Goal: Information Seeking & Learning: Learn about a topic

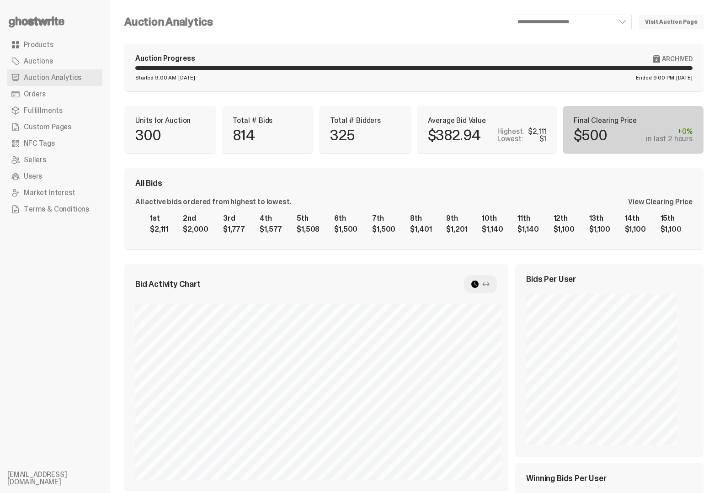
select select "**"
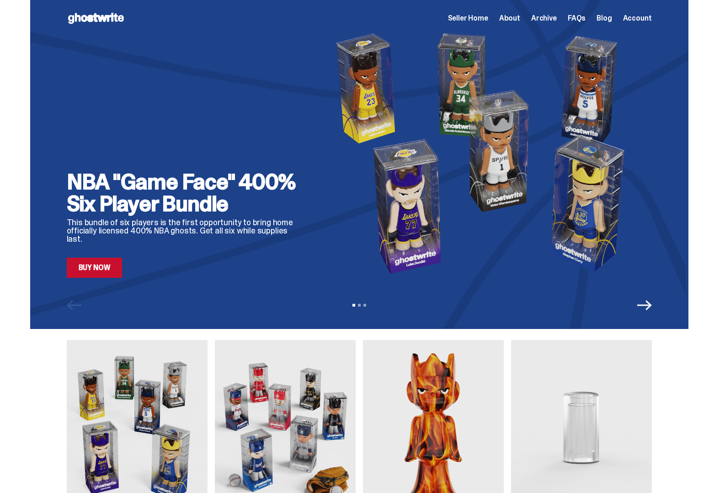
click at [498, 16] on div "Seller Home About Archive FAQs Blog Account" at bounding box center [550, 18] width 204 height 11
click at [488, 16] on span "Seller Home" at bounding box center [468, 18] width 40 height 7
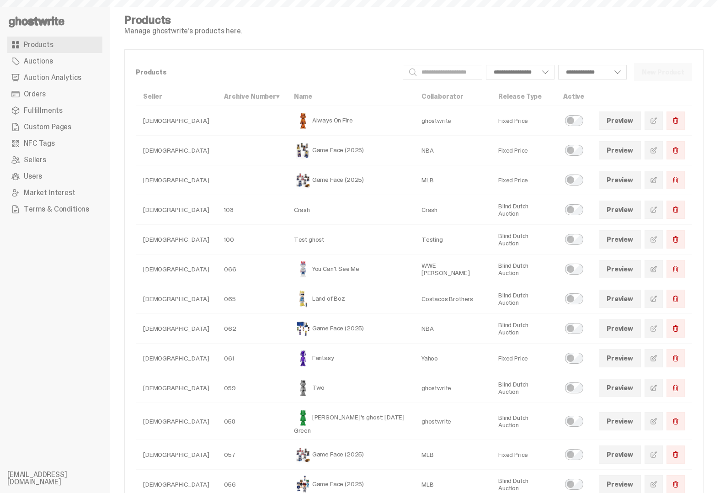
select select
click at [42, 96] on span "Orders" at bounding box center [35, 94] width 22 height 7
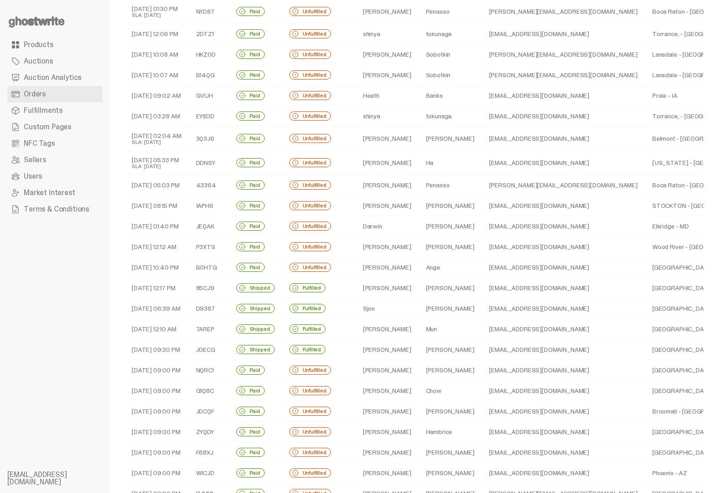
scroll to position [131, 0]
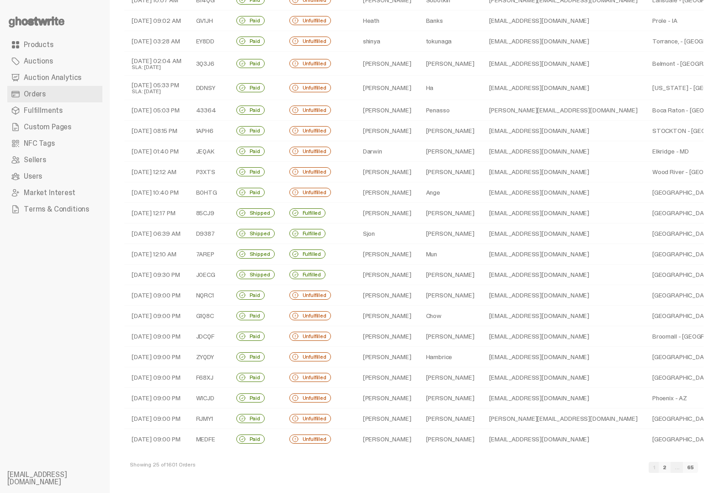
click at [278, 233] on td "Shipped" at bounding box center [255, 234] width 53 height 21
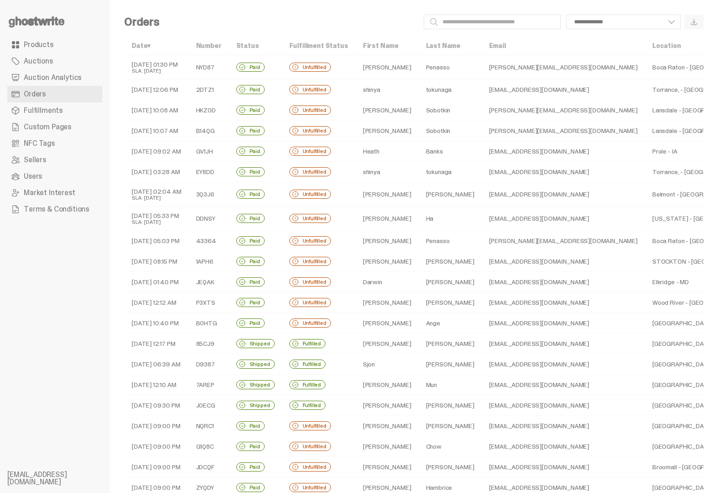
click at [347, 175] on td "Unfulfilled" at bounding box center [319, 172] width 74 height 21
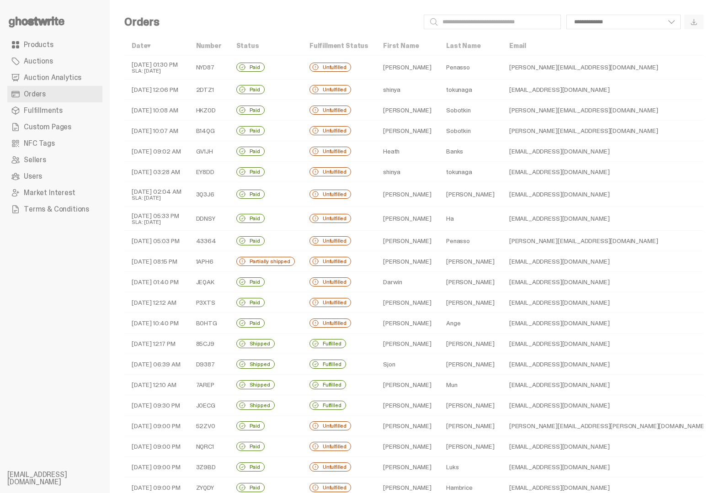
scroll to position [131, 0]
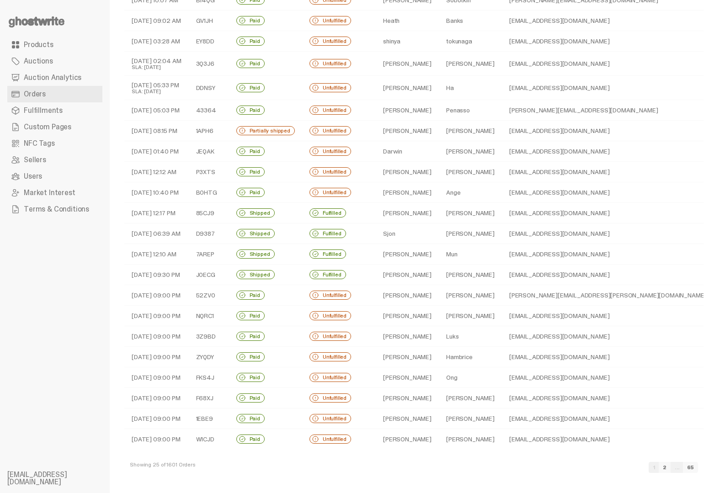
click at [376, 256] on td "Andrew" at bounding box center [407, 254] width 63 height 21
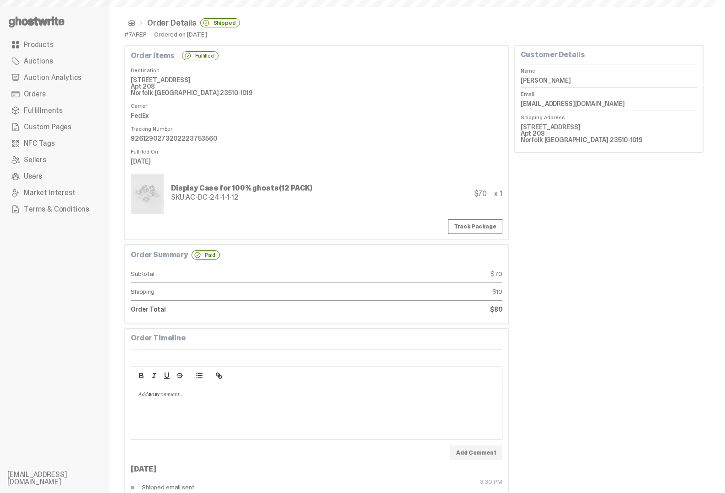
scroll to position [131, 0]
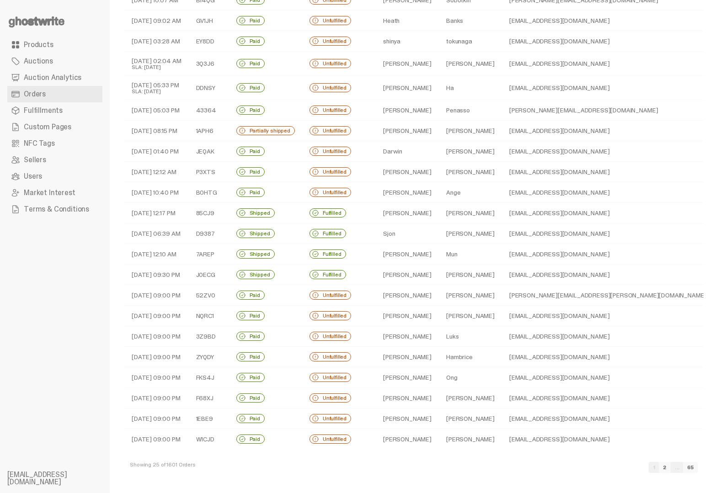
click at [671, 468] on link "2" at bounding box center [665, 467] width 12 height 11
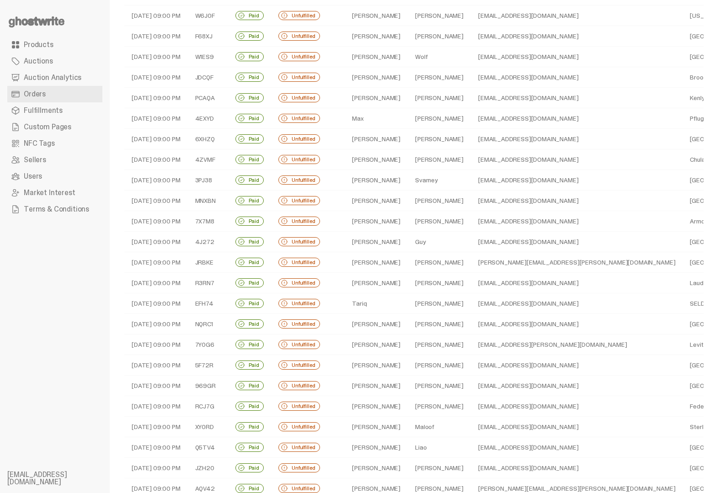
scroll to position [120, 0]
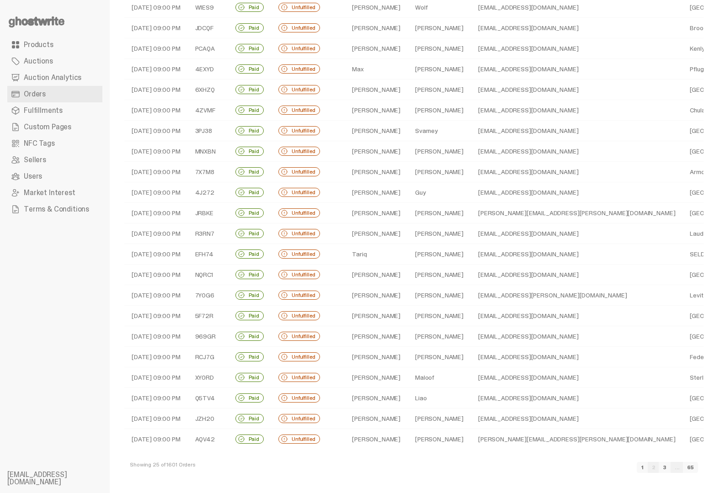
select select
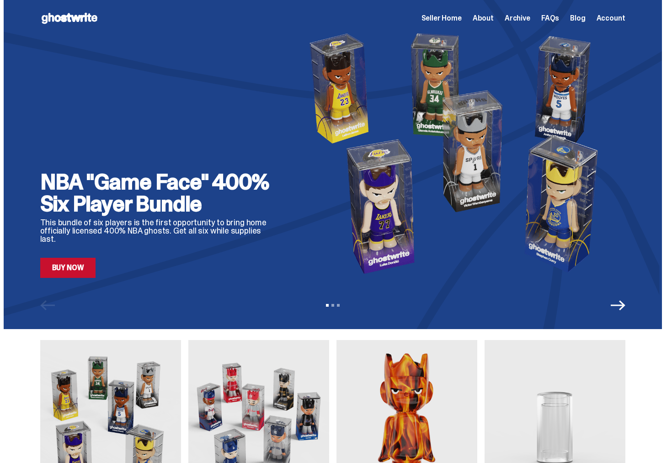
click at [521, 21] on span "Archive" at bounding box center [518, 18] width 26 height 7
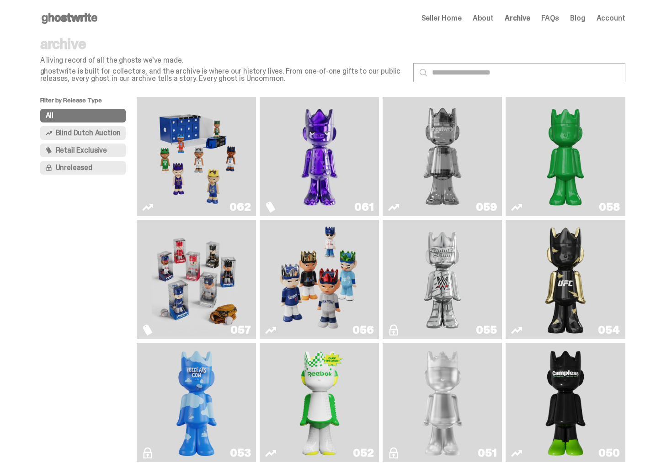
click at [456, 22] on span "Seller Home" at bounding box center [442, 18] width 40 height 7
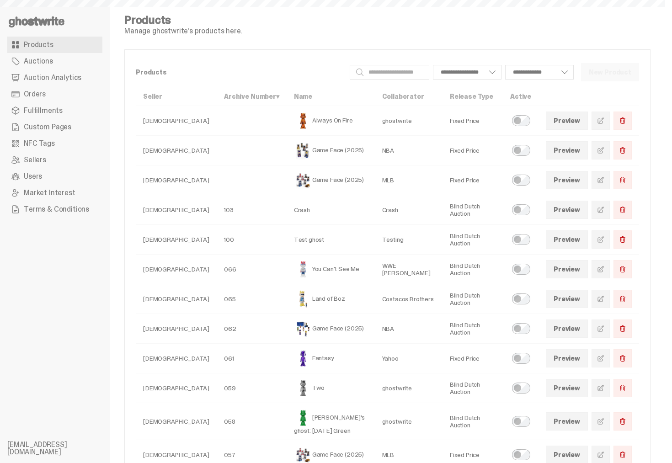
select select
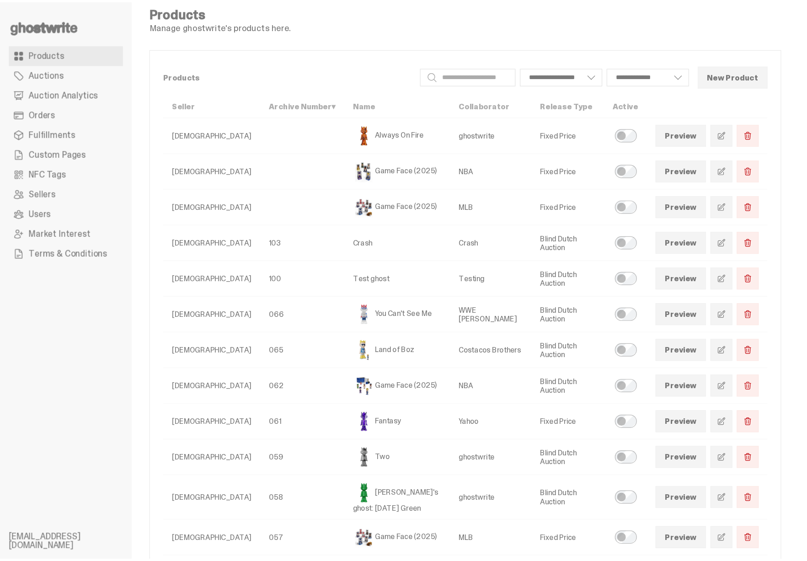
scroll to position [11, 0]
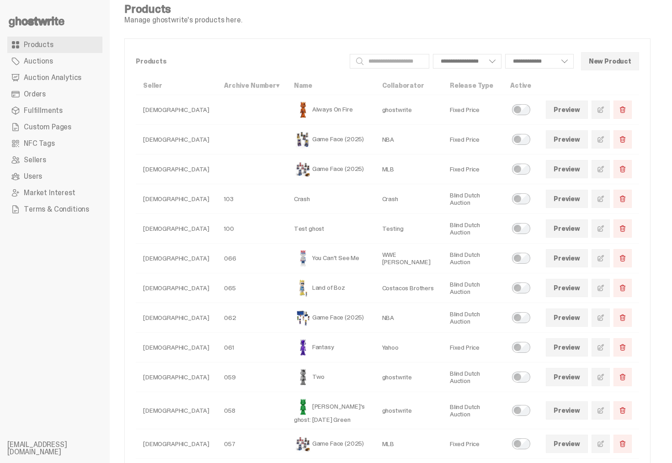
select select
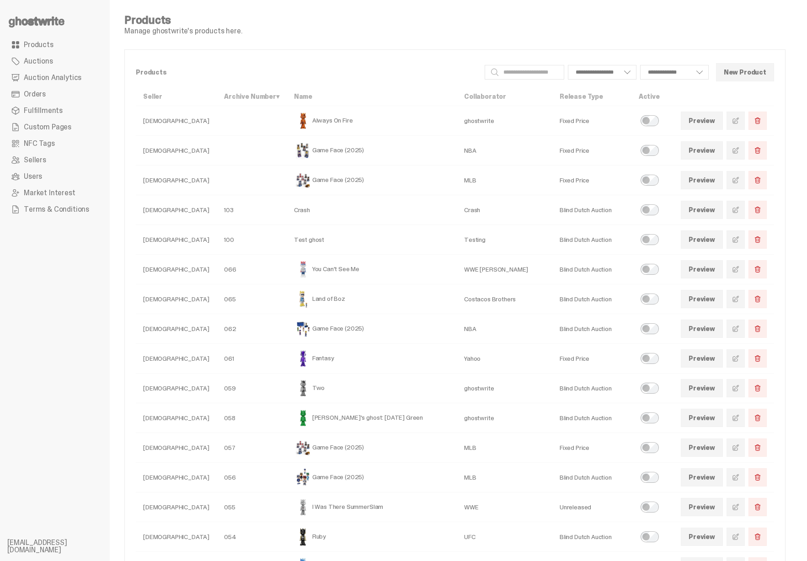
click at [40, 41] on span "Products" at bounding box center [39, 44] width 30 height 7
click at [39, 21] on use at bounding box center [37, 21] width 56 height 11
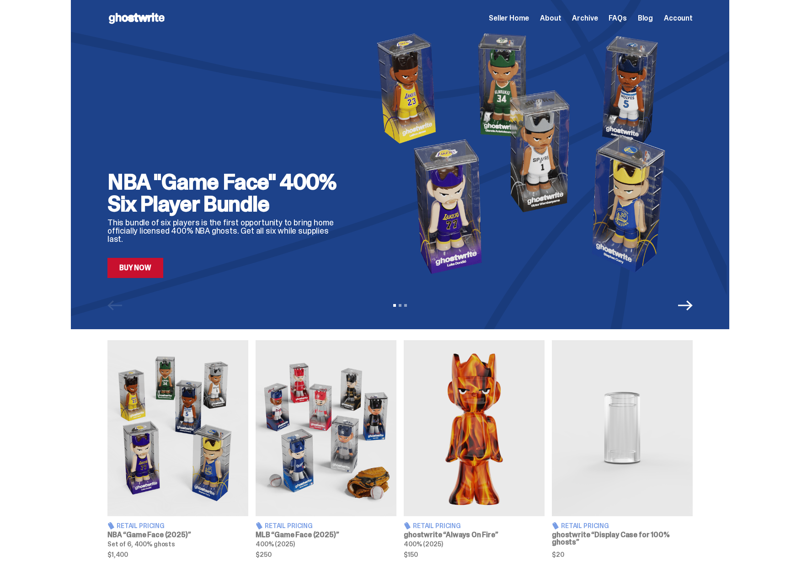
click at [598, 18] on span "Archive" at bounding box center [585, 18] width 26 height 7
click at [529, 16] on span "Seller Home" at bounding box center [509, 18] width 40 height 7
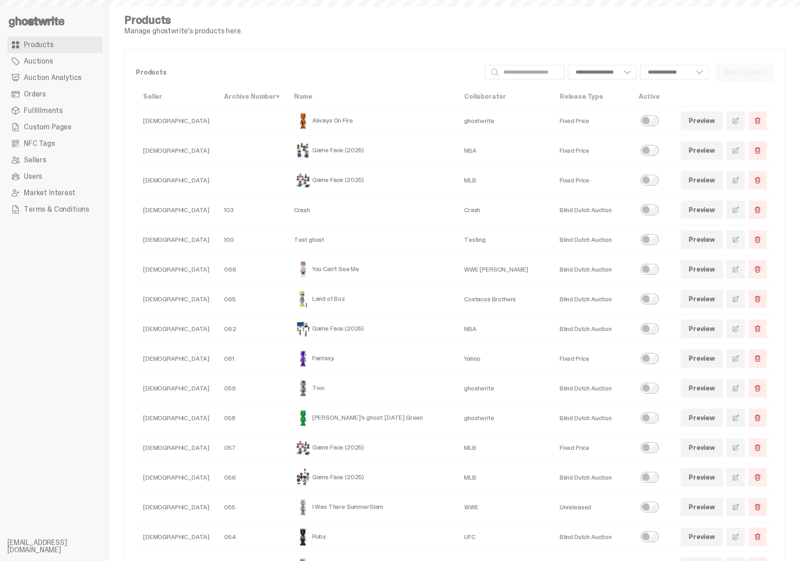
select select
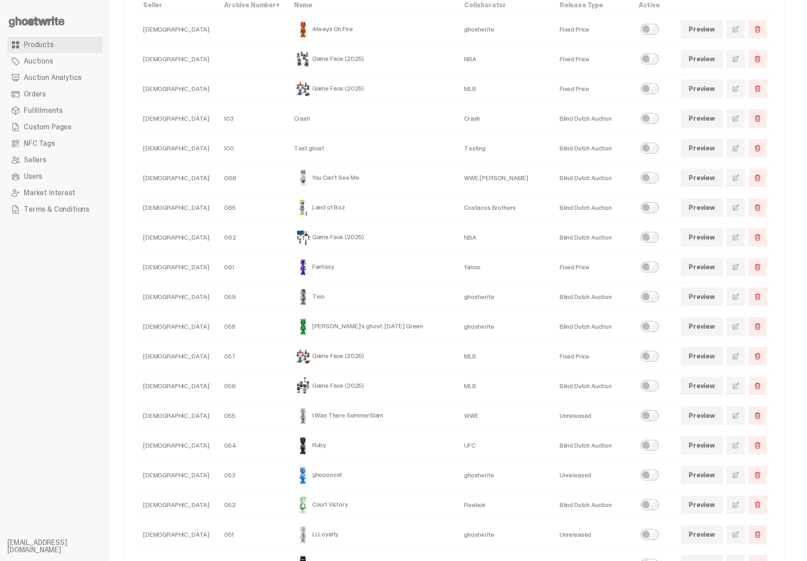
scroll to position [118, 0]
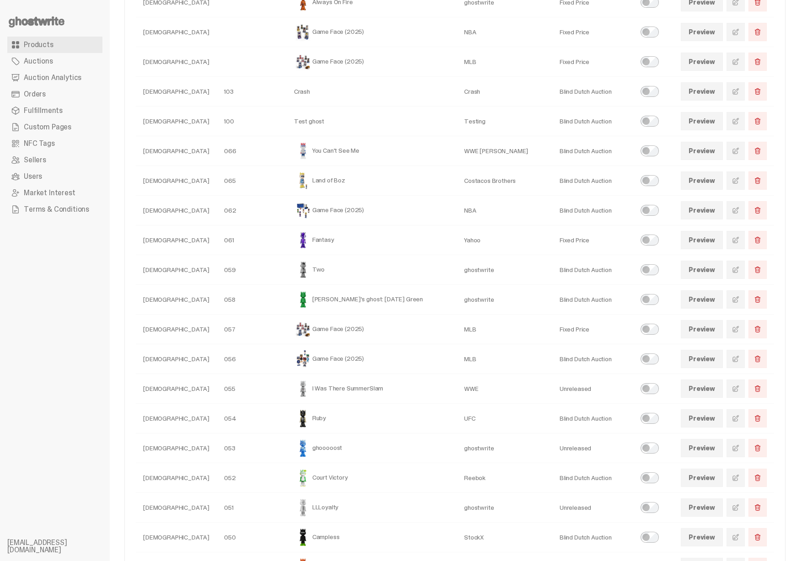
click at [706, 266] on link "Preview" at bounding box center [702, 270] width 42 height 18
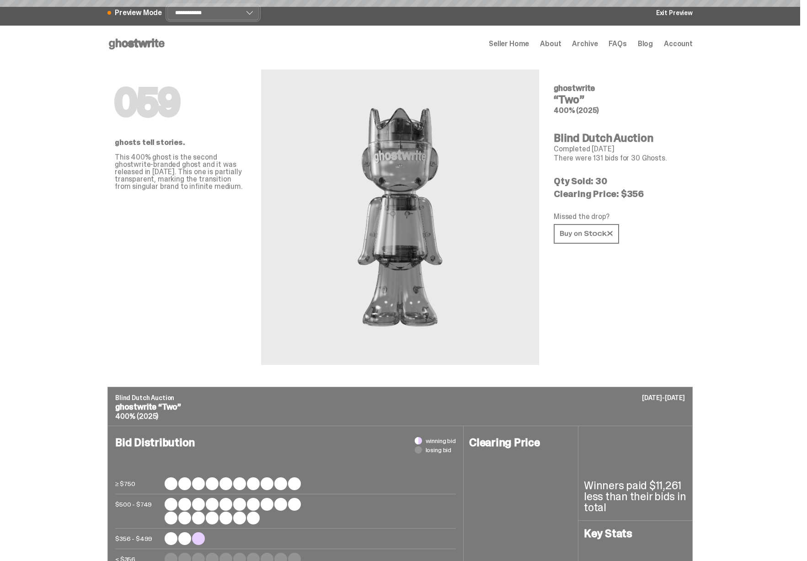
click at [208, 14] on select "**********" at bounding box center [212, 12] width 91 height 15
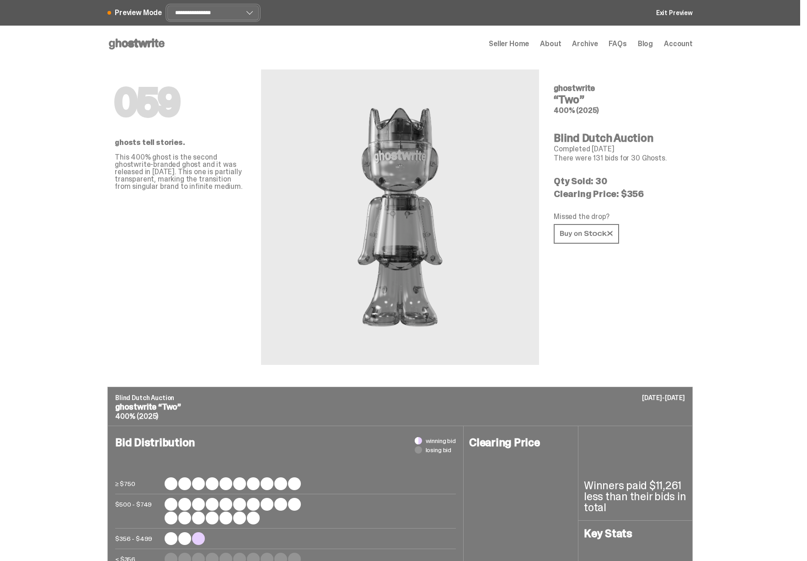
click at [169, 5] on select "**********" at bounding box center [212, 12] width 91 height 15
click at [205, 12] on select "**********" at bounding box center [212, 12] width 91 height 15
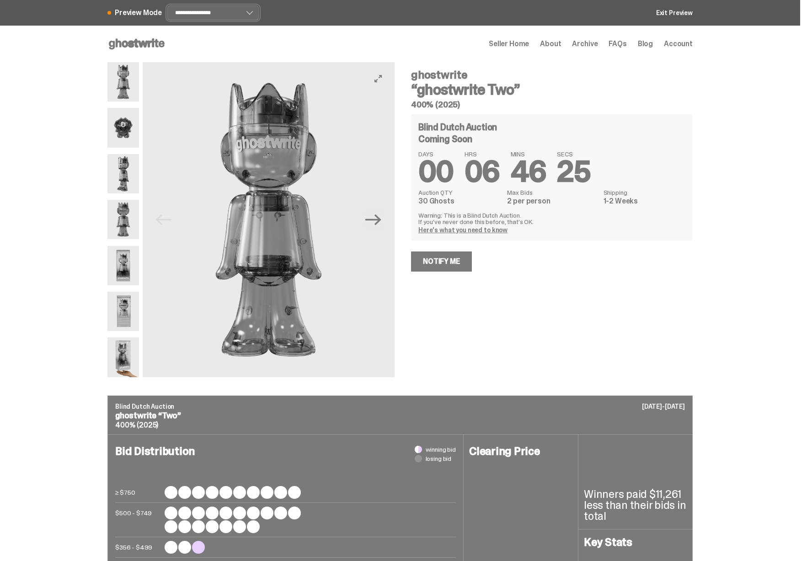
click at [169, 5] on select "**********" at bounding box center [212, 12] width 91 height 15
select select "******"
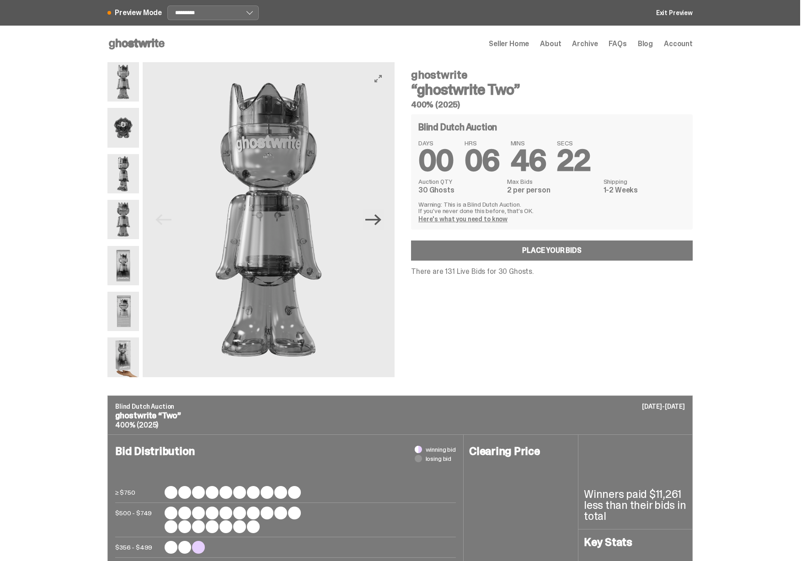
click at [380, 223] on icon "Next" at bounding box center [373, 219] width 16 height 11
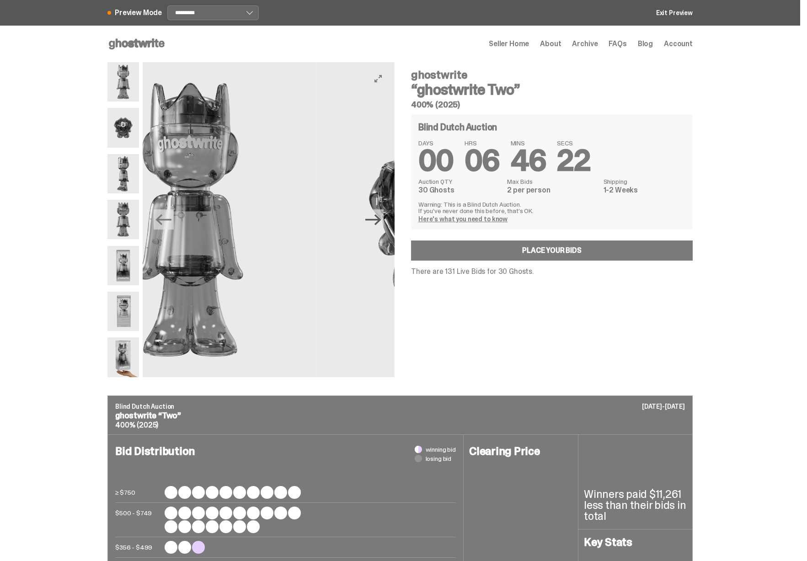
click at [380, 223] on icon "Next" at bounding box center [373, 219] width 16 height 11
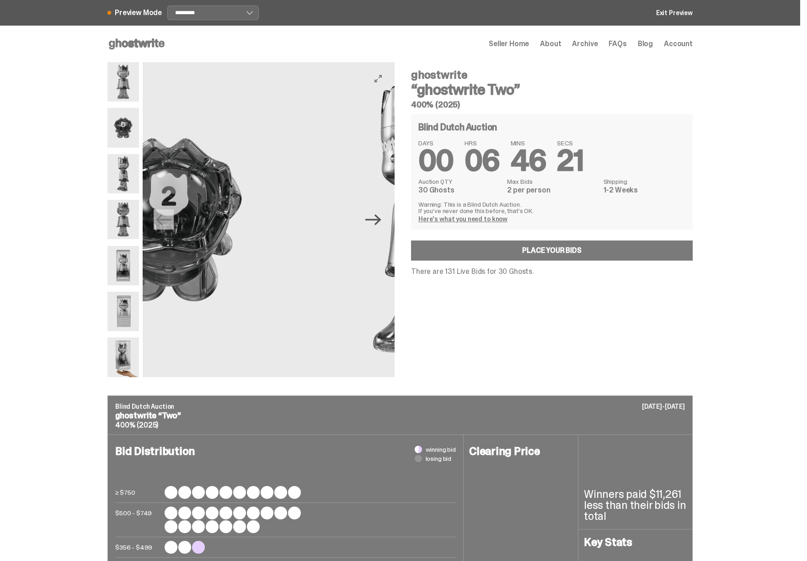
click at [380, 223] on icon "Next" at bounding box center [373, 219] width 16 height 11
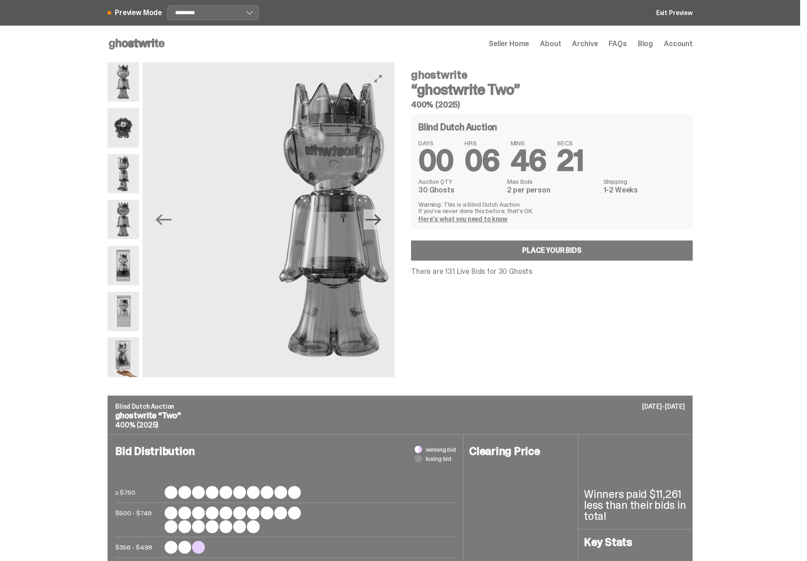
click at [380, 223] on icon "Next" at bounding box center [373, 219] width 16 height 11
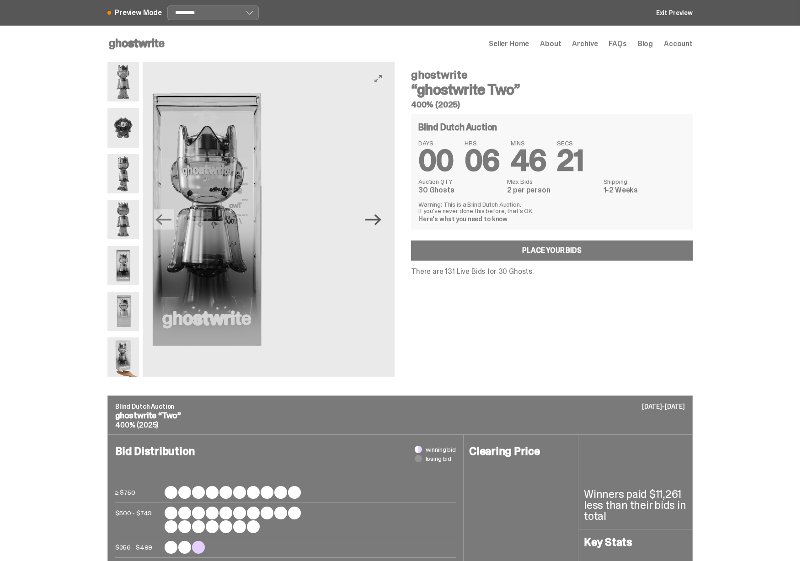
click at [380, 223] on icon "Next" at bounding box center [373, 219] width 16 height 11
click at [585, 223] on img at bounding box center [711, 219] width 252 height 315
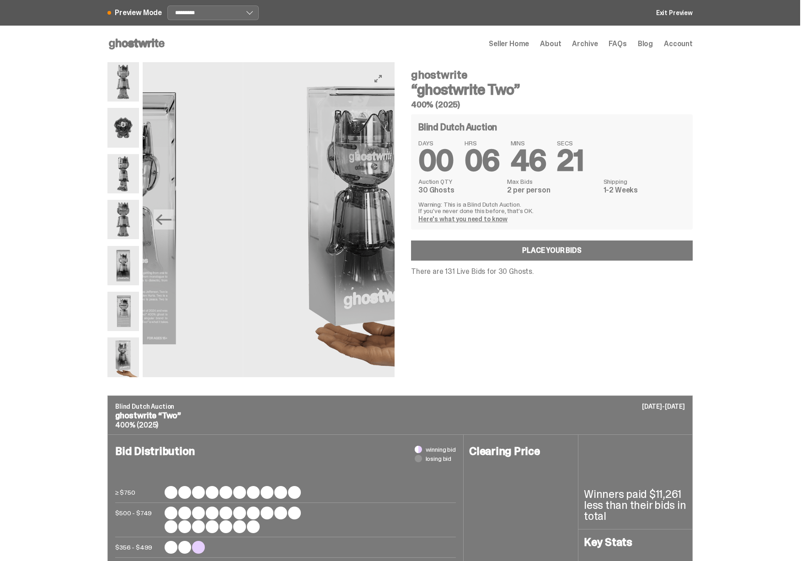
click at [380, 223] on img at bounding box center [369, 219] width 252 height 315
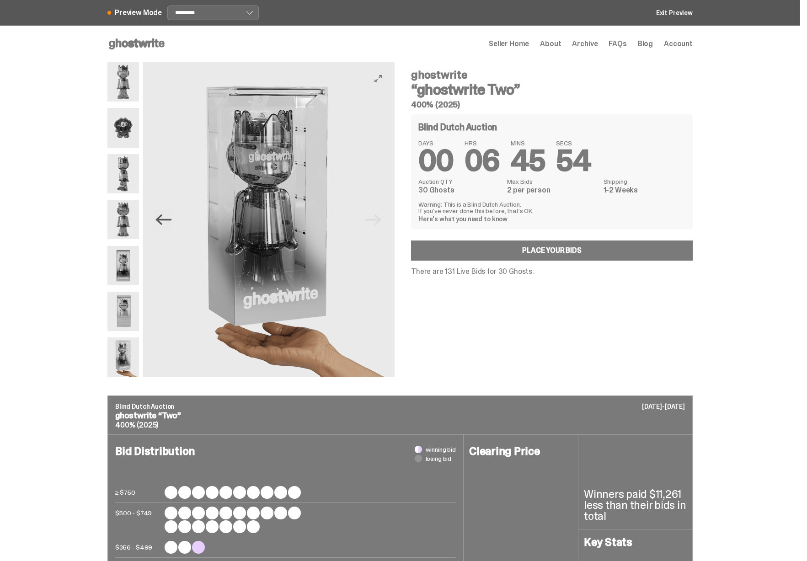
click at [171, 226] on icon "Previous" at bounding box center [163, 220] width 16 height 16
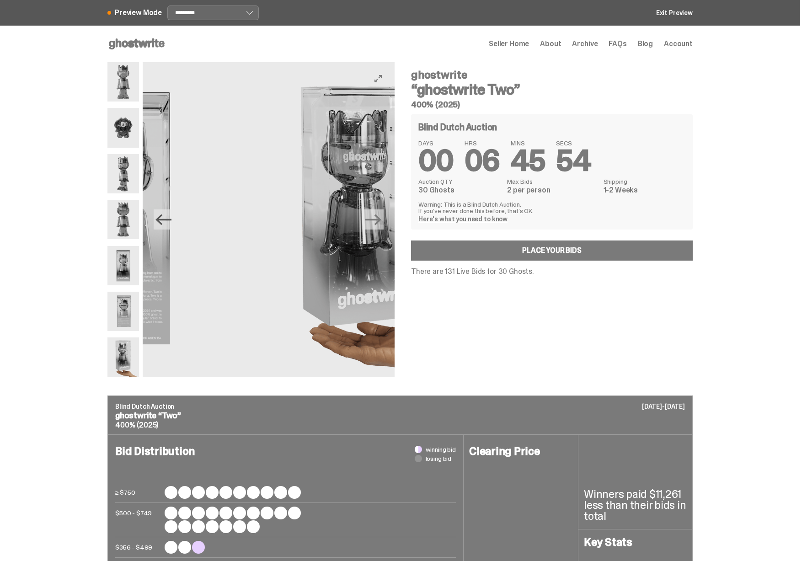
click at [171, 226] on icon "Previous" at bounding box center [163, 220] width 16 height 16
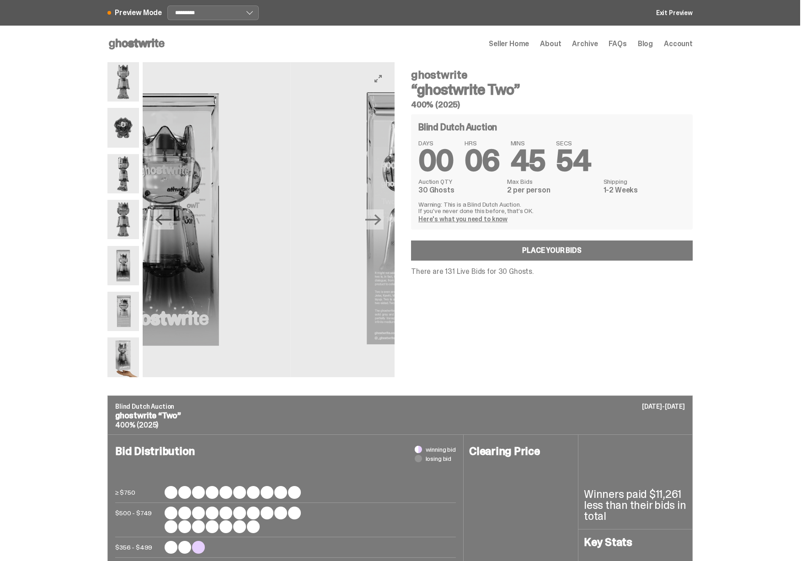
click at [171, 226] on icon "Previous" at bounding box center [163, 220] width 16 height 16
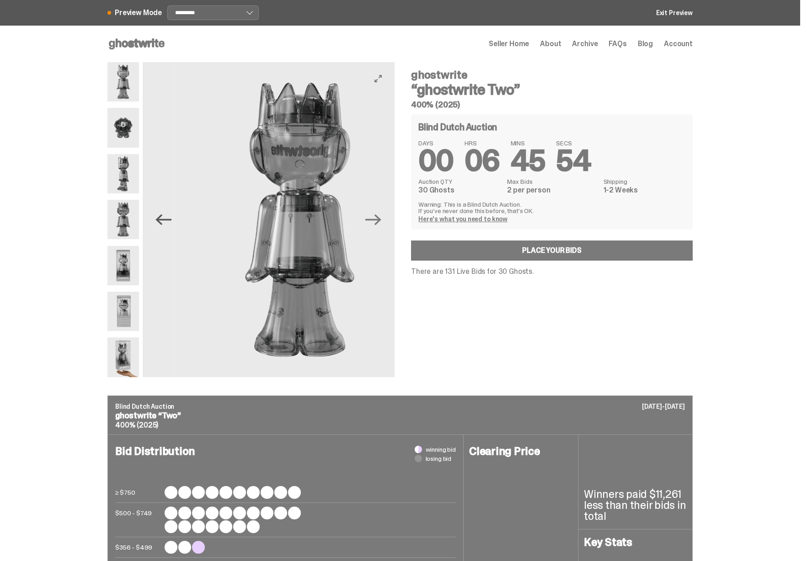
click at [171, 226] on icon "Previous" at bounding box center [163, 220] width 16 height 16
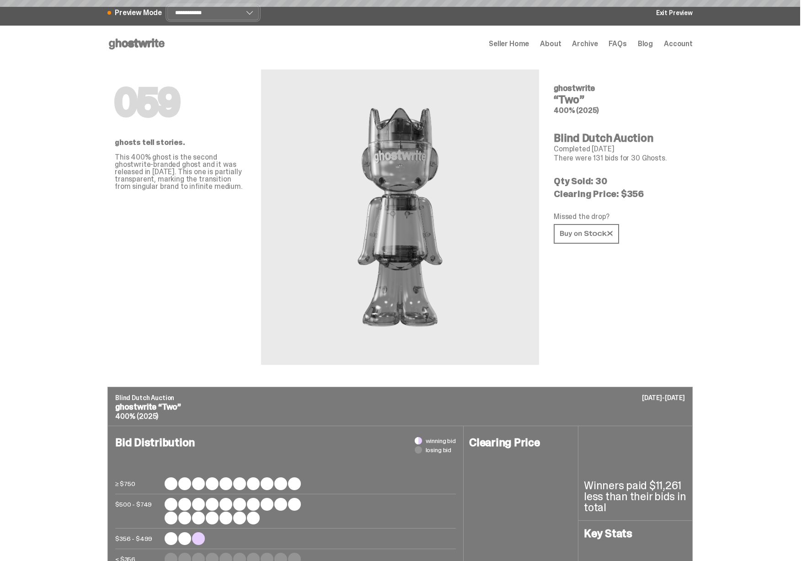
click at [199, 17] on select "**********" at bounding box center [212, 12] width 91 height 15
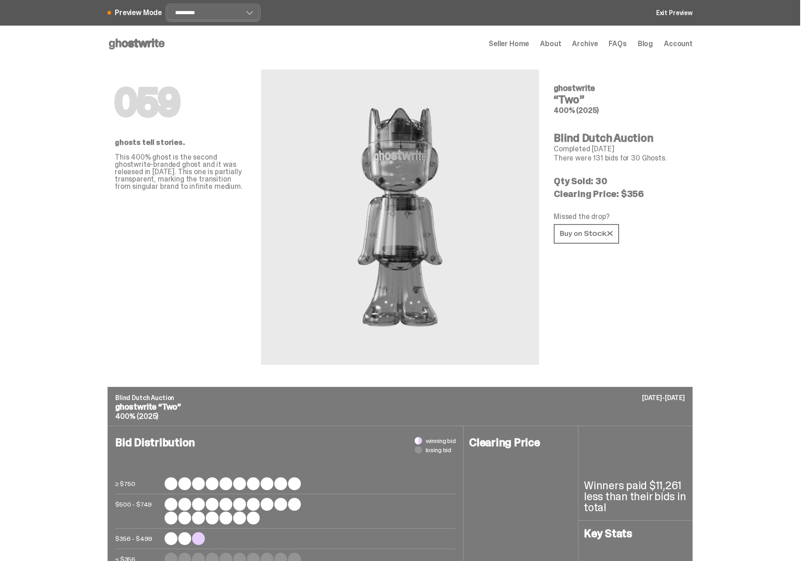
click at [169, 5] on select "**********" at bounding box center [212, 12] width 91 height 15
select select "******"
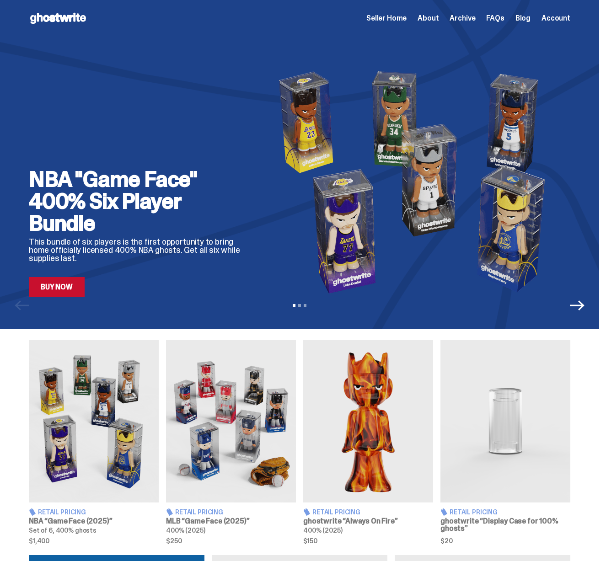
click at [471, 21] on span "Archive" at bounding box center [462, 18] width 26 height 7
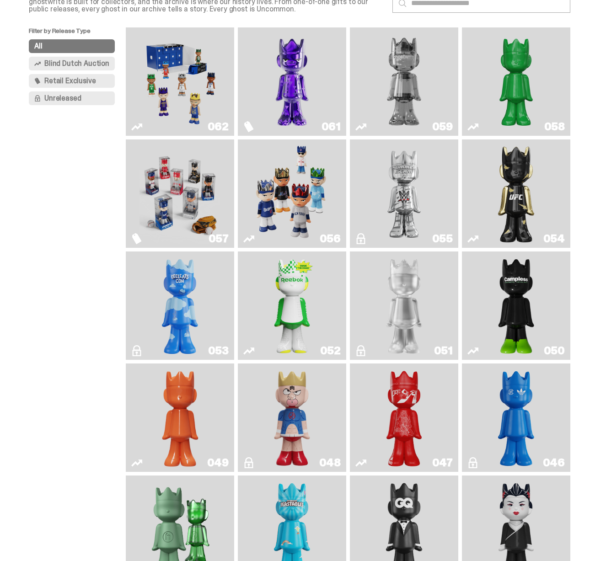
scroll to position [79, 0]
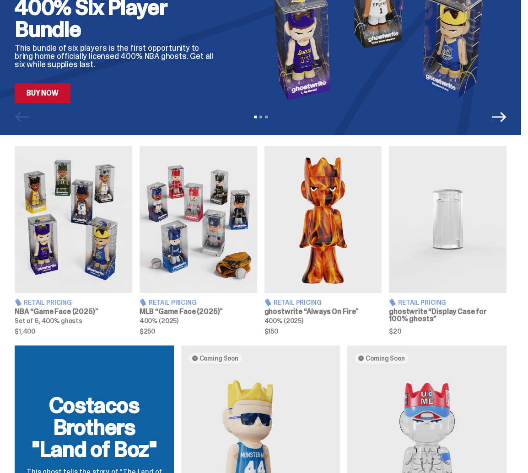
scroll to position [92, 0]
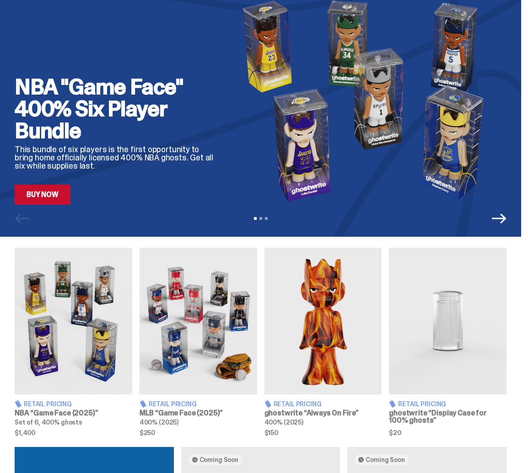
click at [191, 417] on h3 "MLB “Game Face (2025)”" at bounding box center [198, 413] width 118 height 7
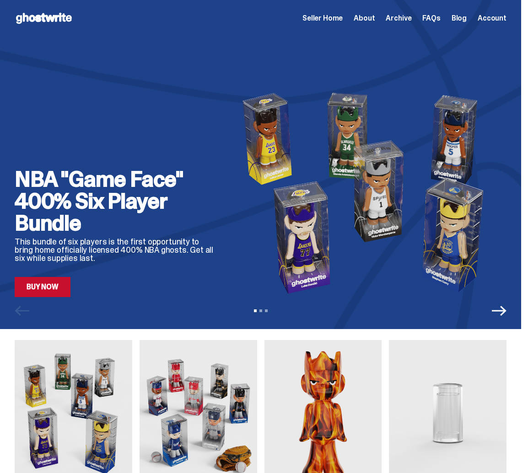
click at [403, 25] on div "Open main menu Home Seller Home About Archive FAQs Blog Account Seller Home Abo…" at bounding box center [261, 18] width 492 height 15
click at [403, 20] on span "Archive" at bounding box center [398, 18] width 26 height 7
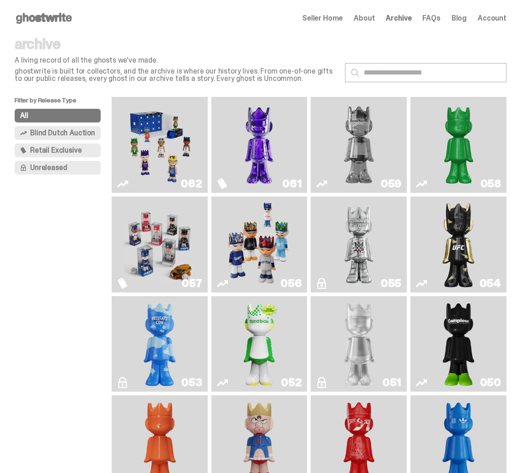
click at [288, 158] on img "Fantasy" at bounding box center [259, 145] width 71 height 89
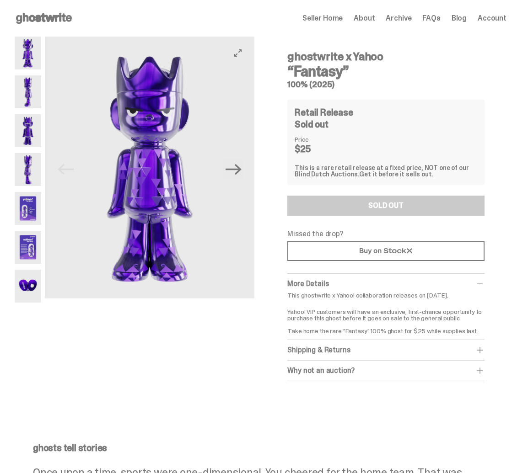
click at [226, 171] on button "Next" at bounding box center [233, 170] width 20 height 20
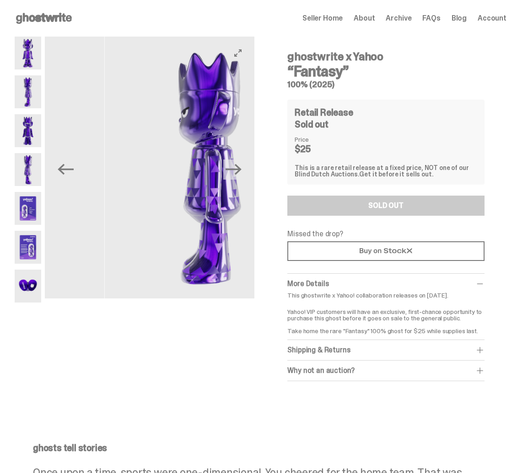
click at [226, 171] on button "Next" at bounding box center [233, 170] width 20 height 20
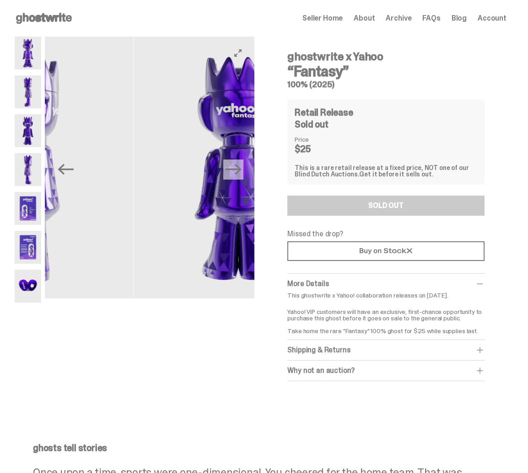
click at [226, 171] on button "Next" at bounding box center [233, 170] width 20 height 20
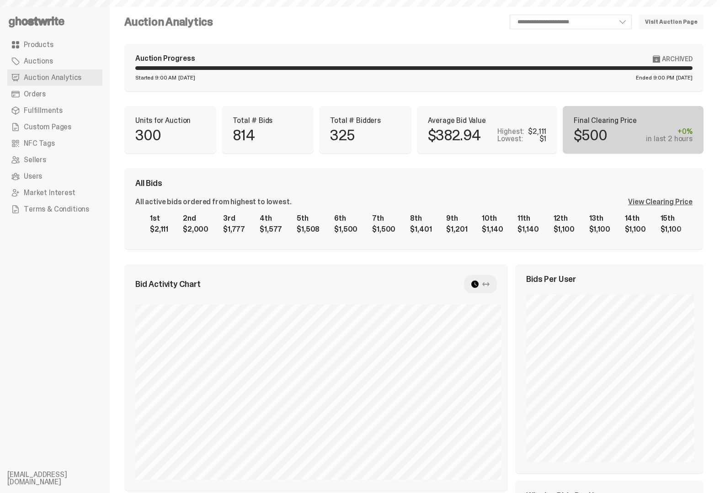
select select "**"
